Goal: Task Accomplishment & Management: Use online tool/utility

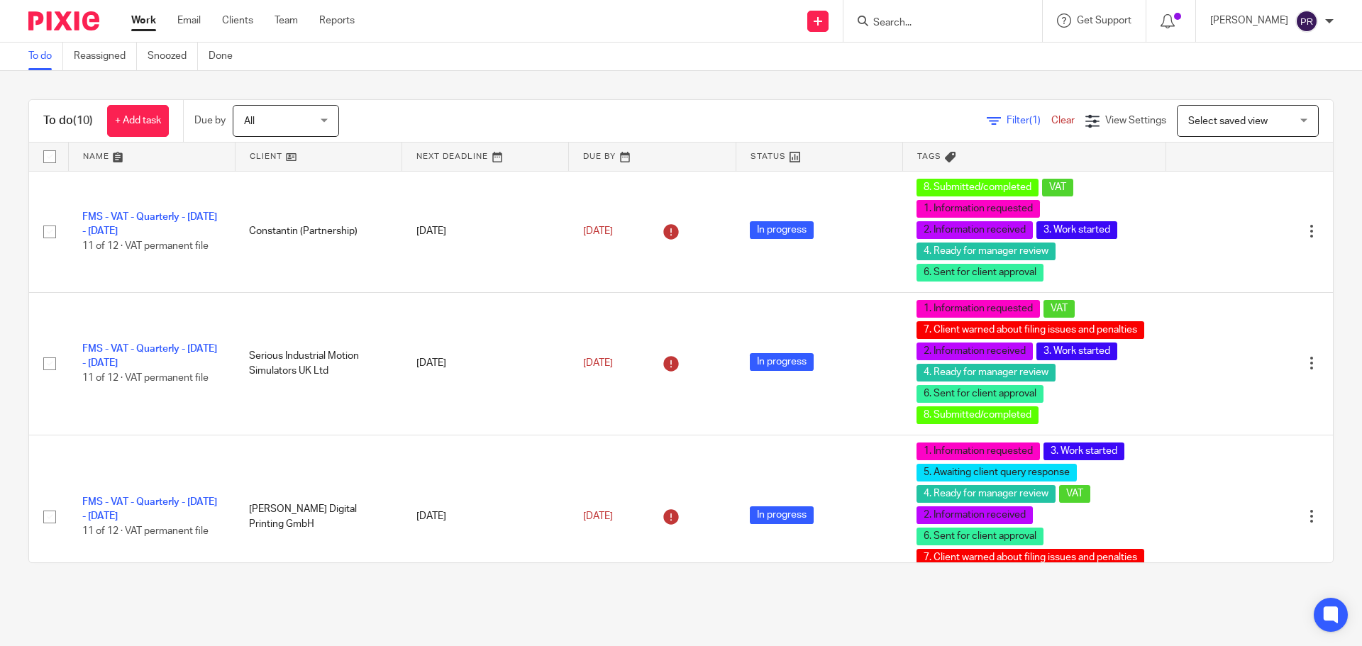
click at [924, 33] on div at bounding box center [942, 21] width 199 height 42
click at [940, 32] on div at bounding box center [942, 21] width 199 height 42
click at [933, 23] on input "Search" at bounding box center [936, 23] width 128 height 13
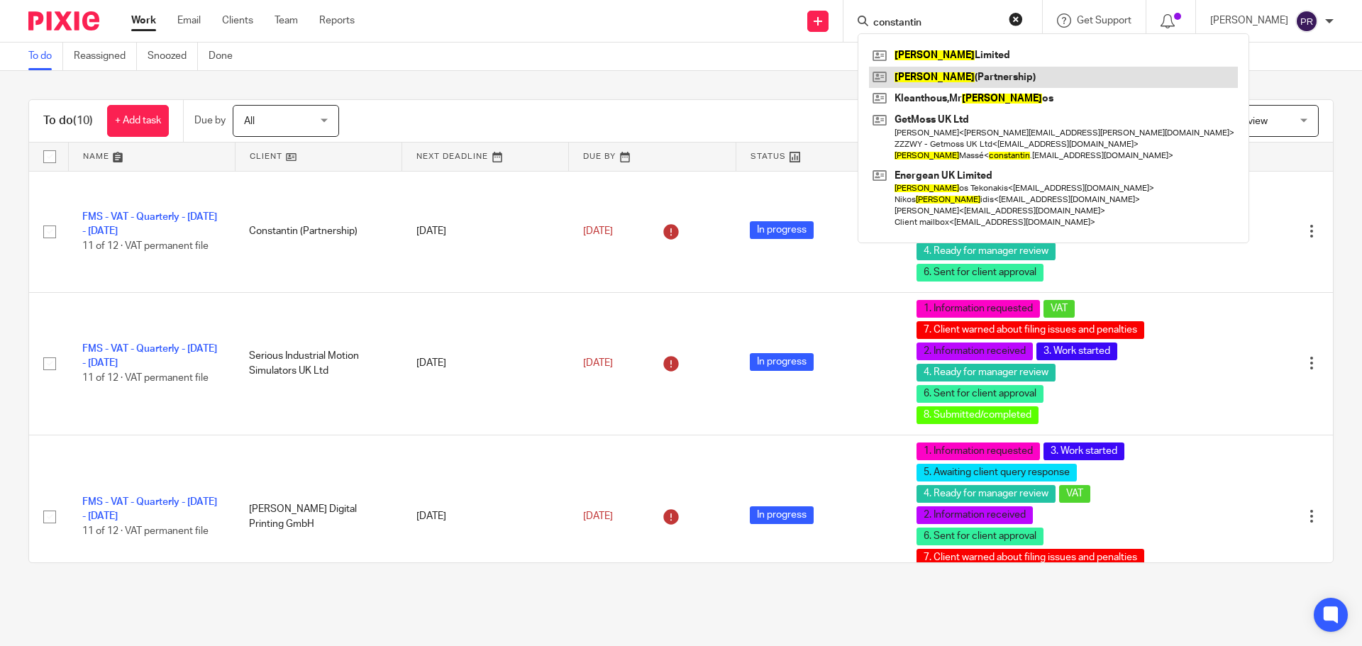
type input "constantin"
click at [935, 73] on link at bounding box center [1053, 77] width 369 height 21
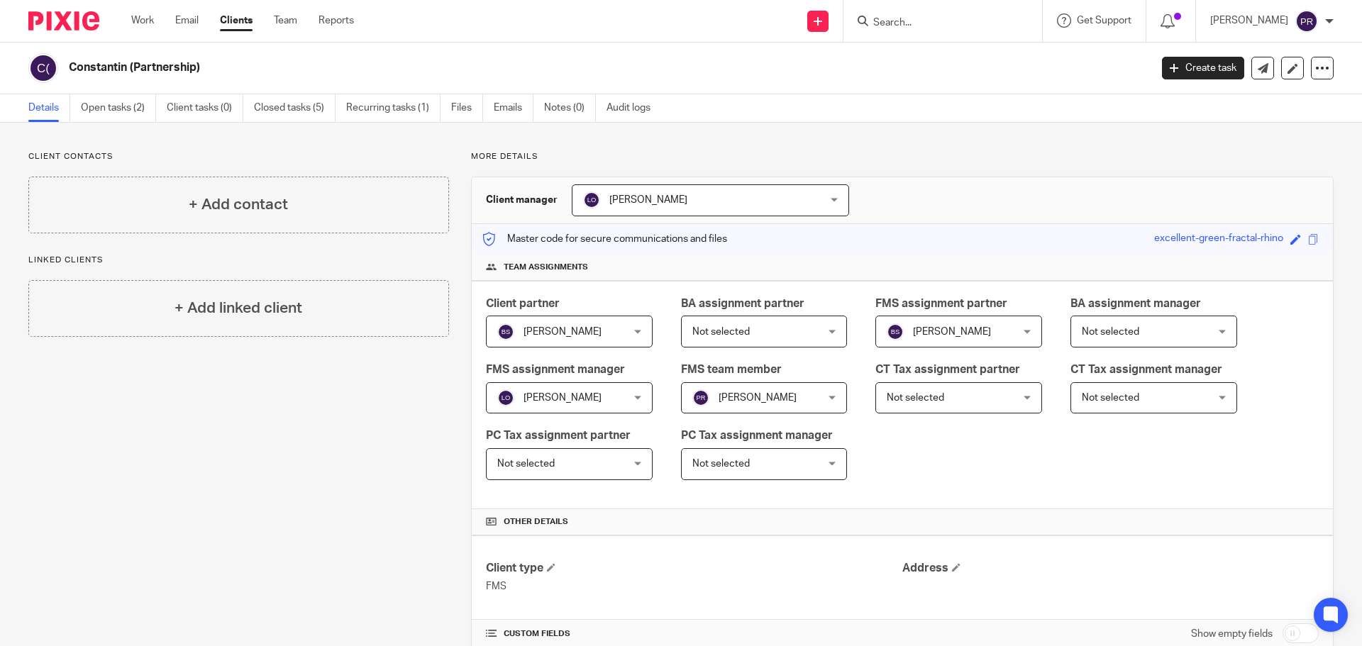
click at [141, 111] on link "Open tasks (2)" at bounding box center [118, 108] width 75 height 28
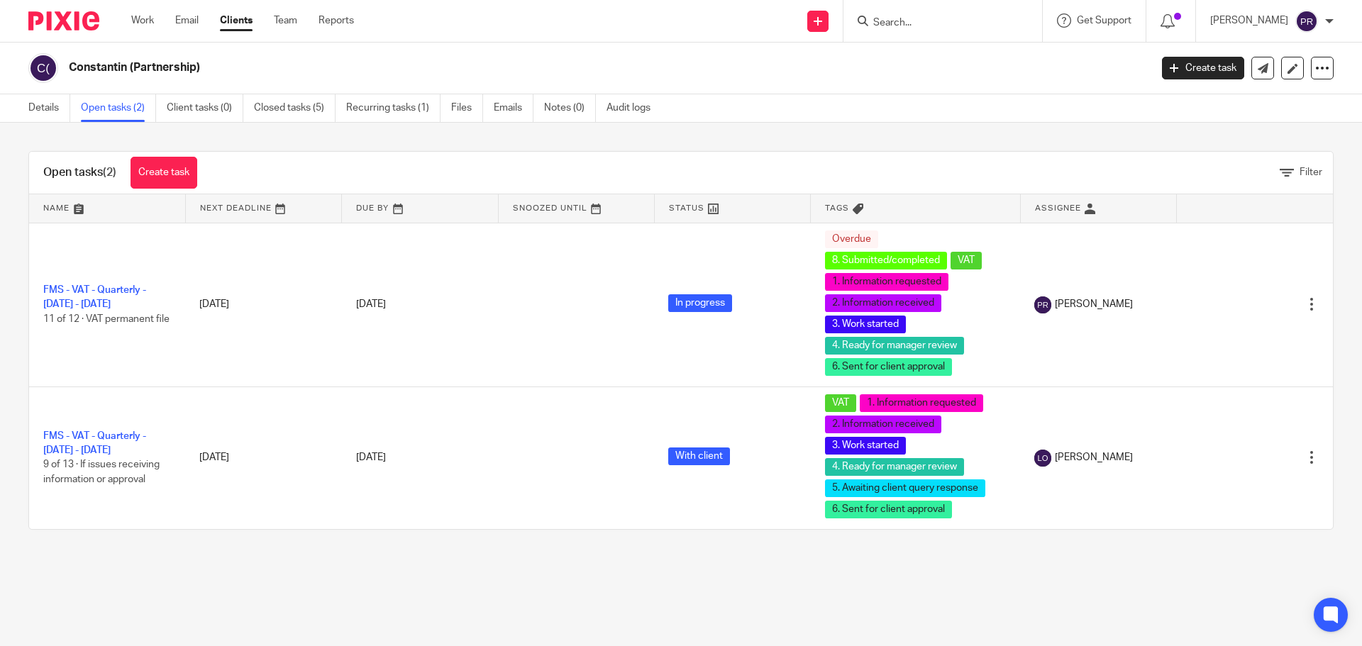
click at [384, 150] on div "Open tasks (2) Create task Filter Name Next Deadline Due By Snoozed Until Statu…" at bounding box center [681, 341] width 1362 height 436
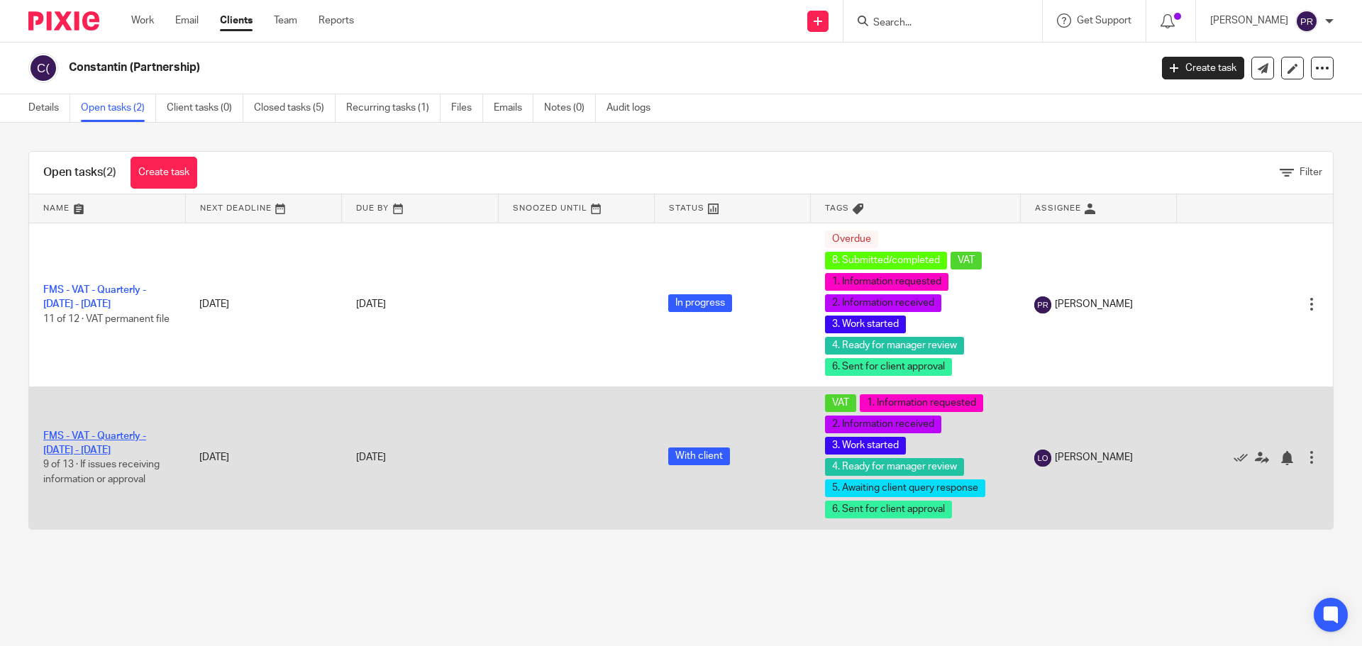
click at [106, 432] on link "FMS - VAT - Quarterly - [DATE] - [DATE]" at bounding box center [94, 443] width 103 height 24
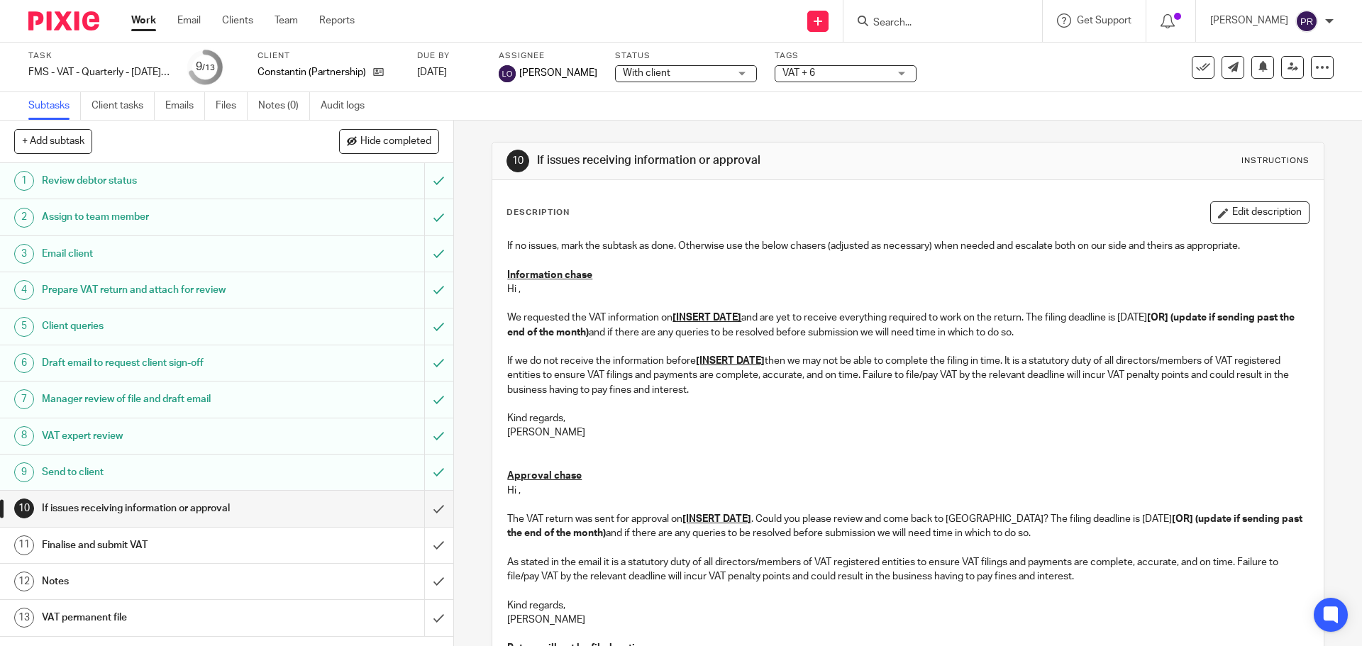
click at [457, 274] on div "10 If issues receiving information or approval Instructions Description Edit de…" at bounding box center [908, 384] width 908 height 526
click at [418, 511] on input "submit" at bounding box center [226, 508] width 453 height 35
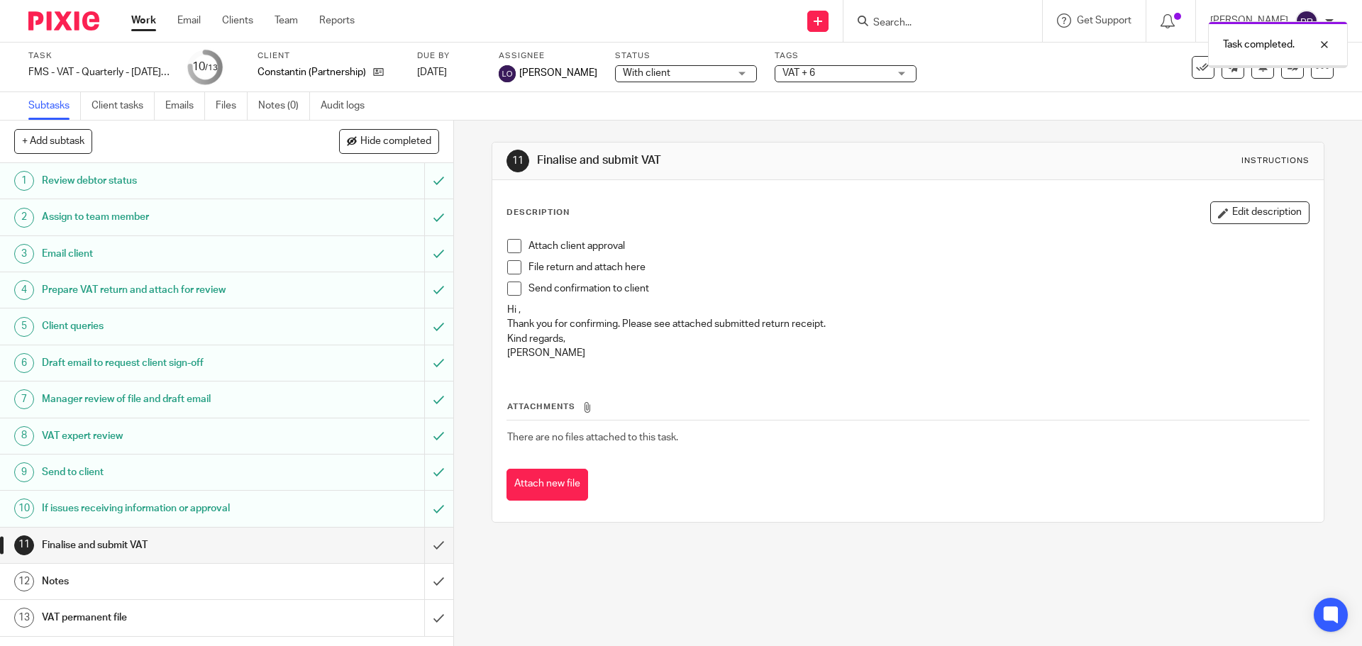
click at [289, 548] on div "Finalise and submit VAT" at bounding box center [226, 545] width 368 height 21
click at [510, 248] on span at bounding box center [514, 246] width 14 height 14
click at [516, 264] on span at bounding box center [514, 267] width 14 height 14
click at [516, 289] on span at bounding box center [514, 289] width 14 height 14
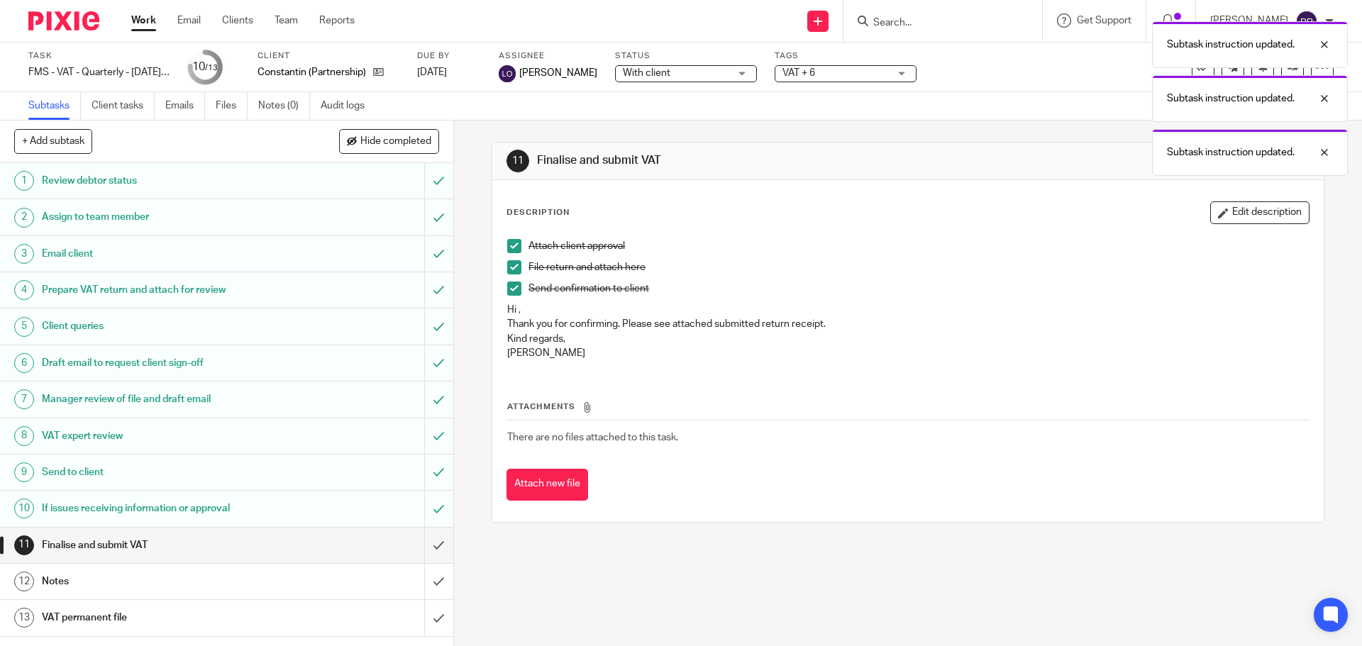
click at [563, 494] on button "Attach new file" at bounding box center [547, 485] width 82 height 32
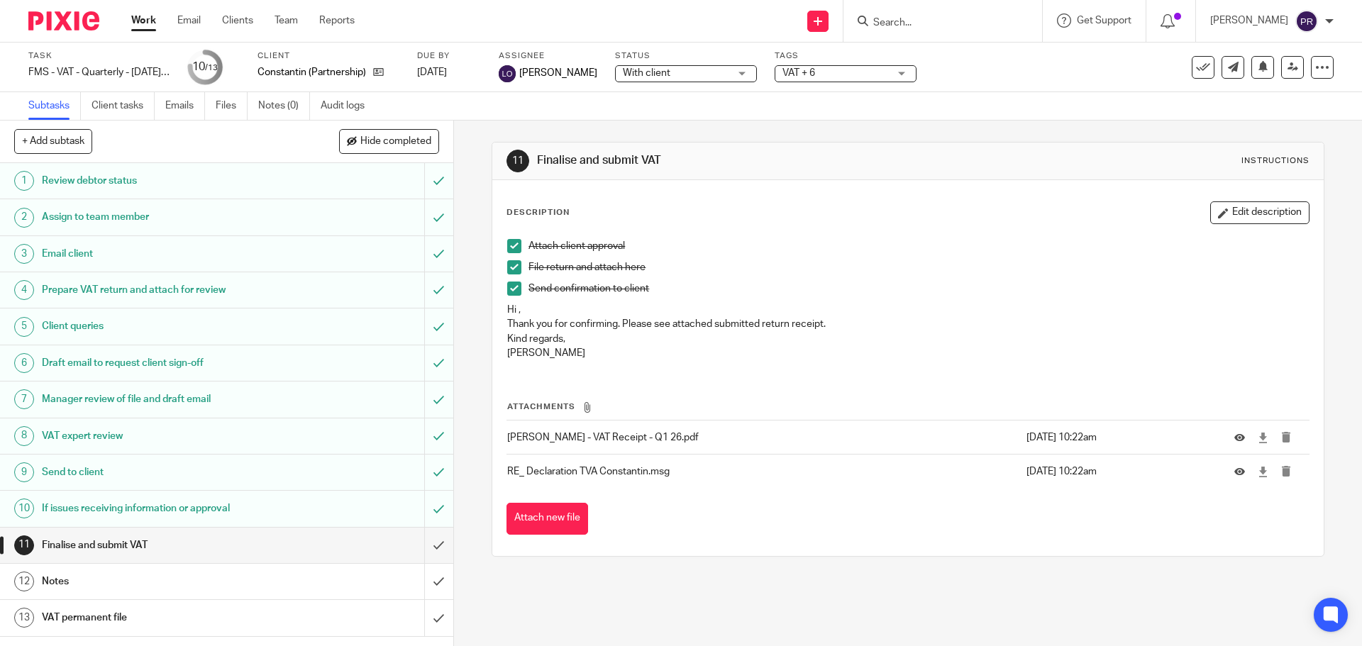
click at [466, 543] on div "11 Finalise and submit VAT Instructions Description Edit description Attach cli…" at bounding box center [908, 384] width 908 height 526
click at [462, 551] on div "11 Finalise and submit VAT Instructions Description Edit description Attach cli…" at bounding box center [908, 384] width 908 height 526
click at [425, 547] on input "submit" at bounding box center [226, 545] width 453 height 35
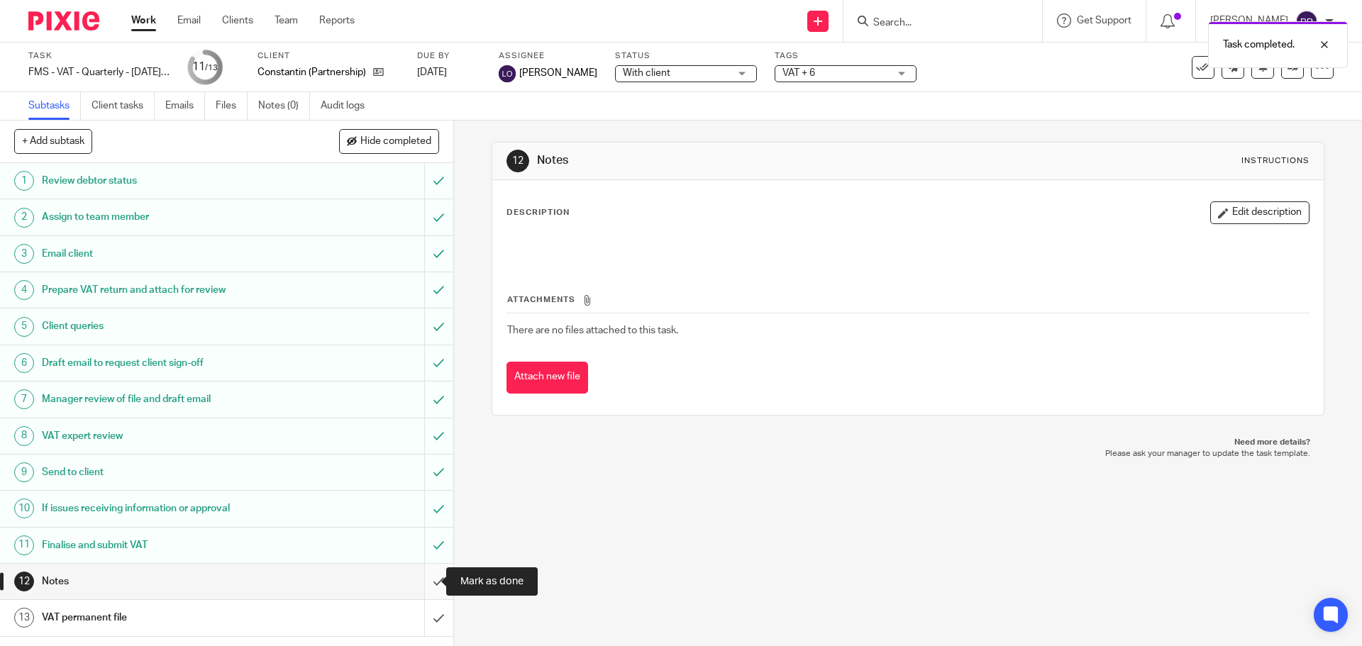
click at [419, 579] on input "submit" at bounding box center [226, 581] width 453 height 35
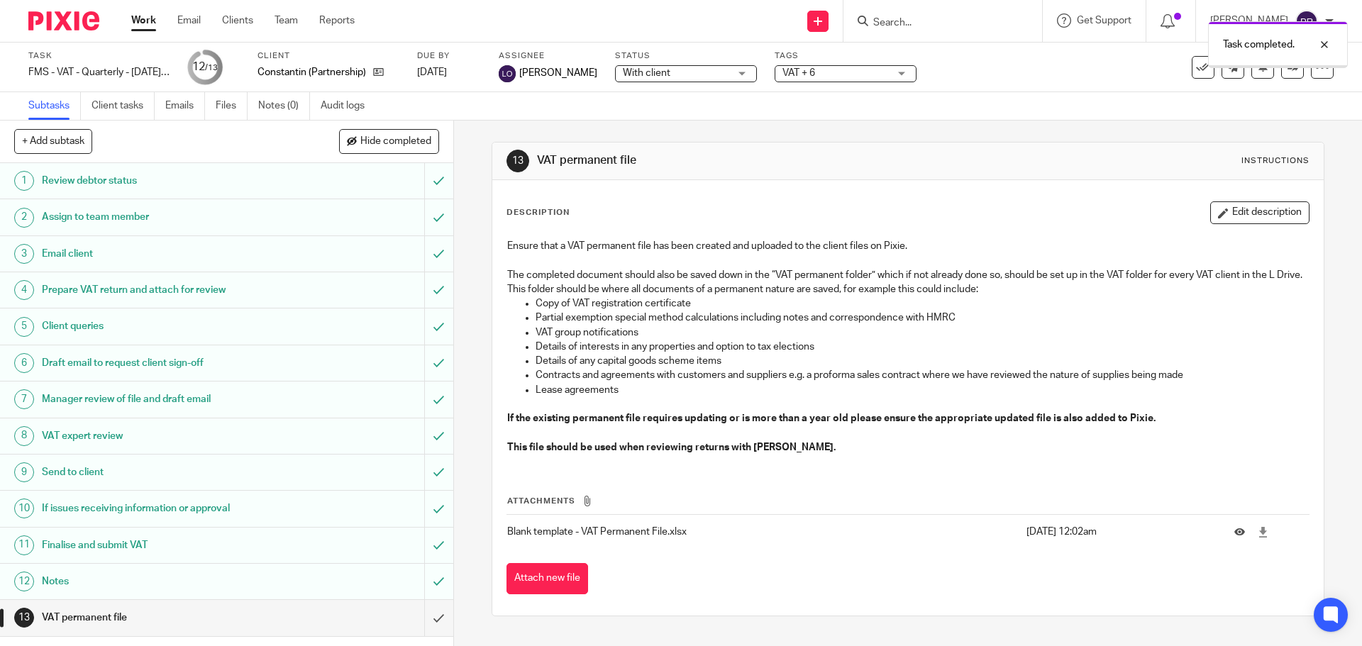
click at [422, 619] on input "submit" at bounding box center [226, 617] width 453 height 35
